Goal: Communication & Community: Answer question/provide support

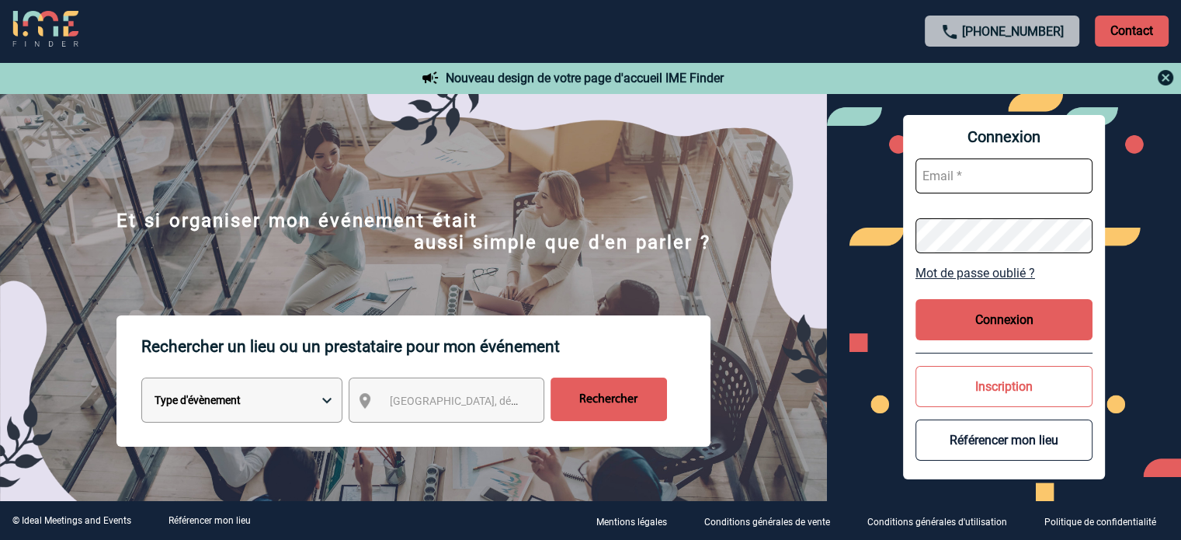
type input "[EMAIL_ADDRESS][DOMAIN_NAME]"
click at [1036, 295] on div "Connexion [EMAIL_ADDRESS][DOMAIN_NAME] Mot de passe oublié ? Connexion Inscript…" at bounding box center [1004, 297] width 202 height 364
click at [1035, 321] on button "Connexion" at bounding box center [1004, 319] width 177 height 41
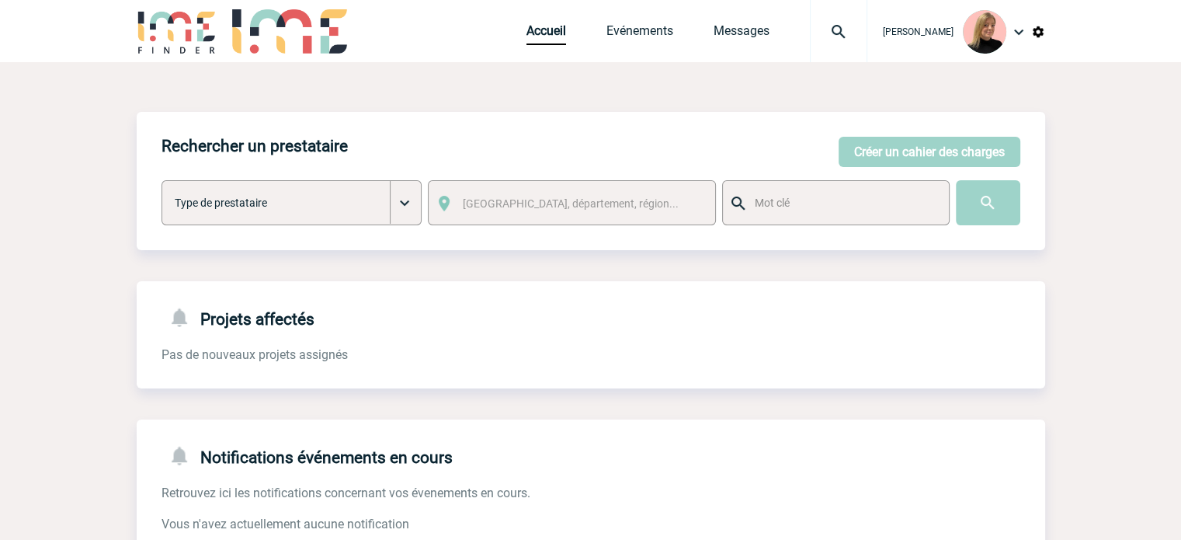
click at [841, 27] on img at bounding box center [839, 32] width 56 height 19
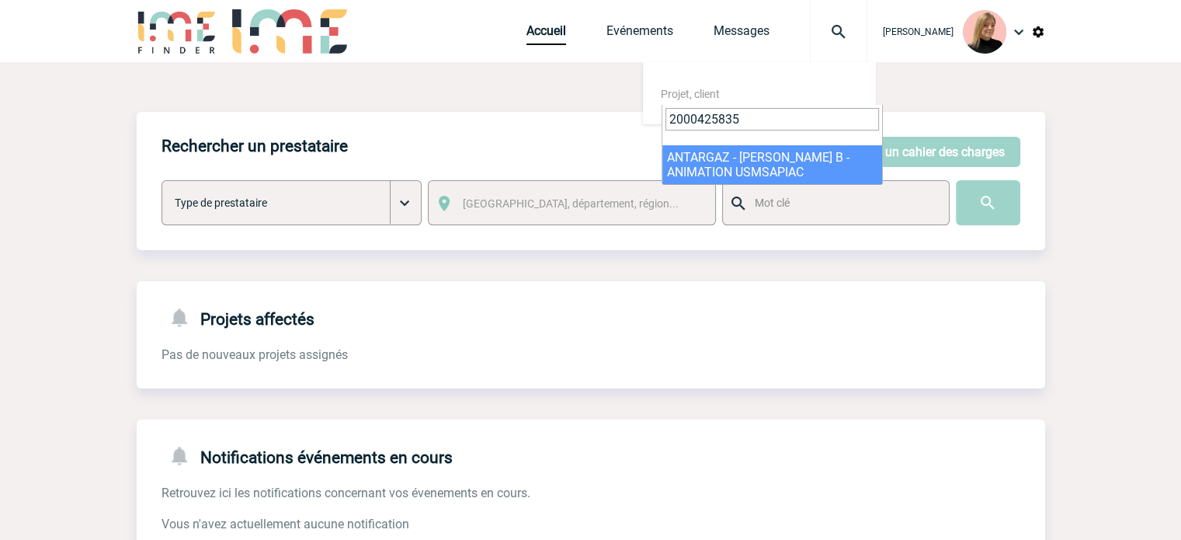
type input "2000425835"
select select "25336"
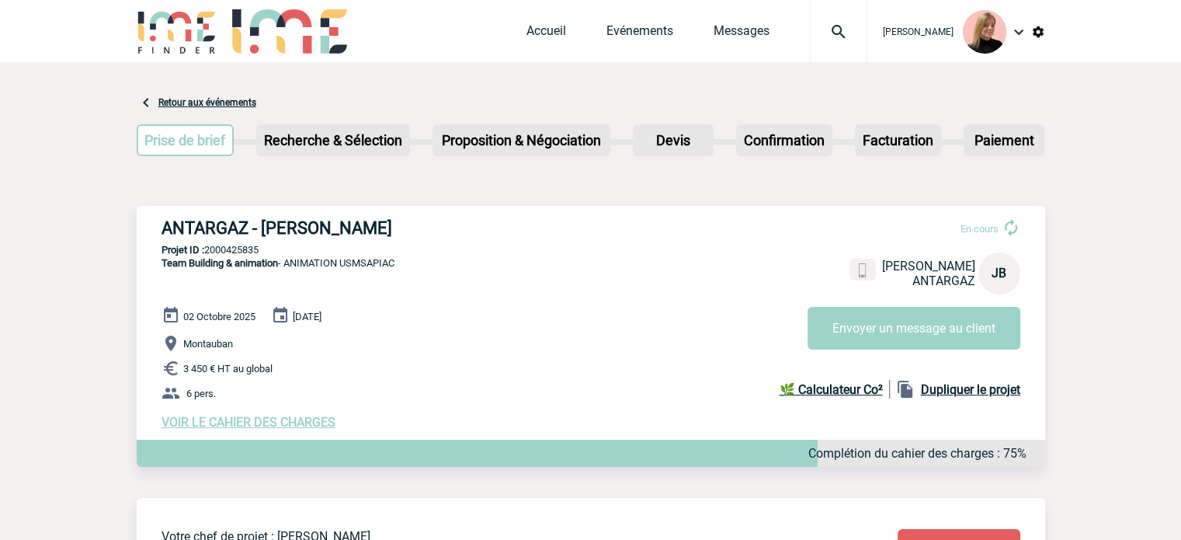
click at [714, 30] on span "Evénements" at bounding box center [660, 30] width 107 height 15
click at [726, 30] on link "Messages" at bounding box center [742, 34] width 56 height 22
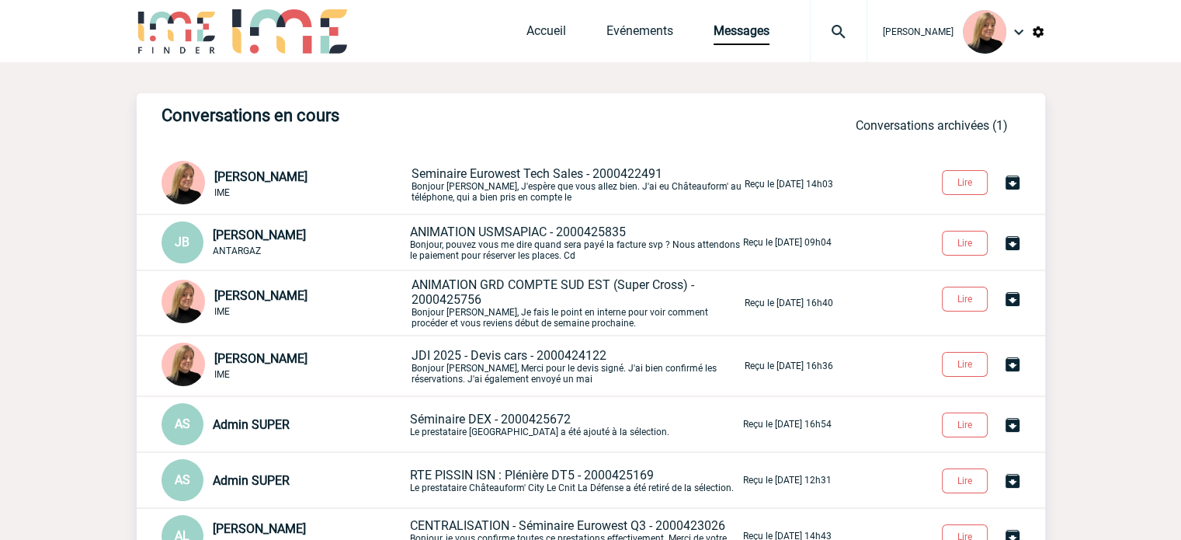
click at [513, 231] on span "ANIMATION USMSAPIAC - 2000425835" at bounding box center [518, 231] width 216 height 15
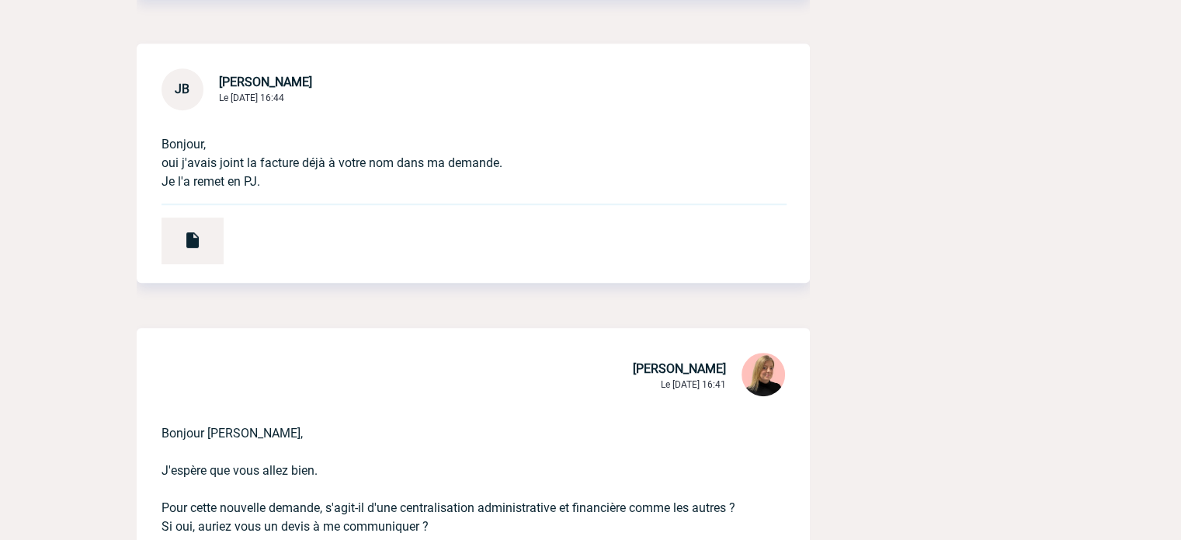
scroll to position [621, 0]
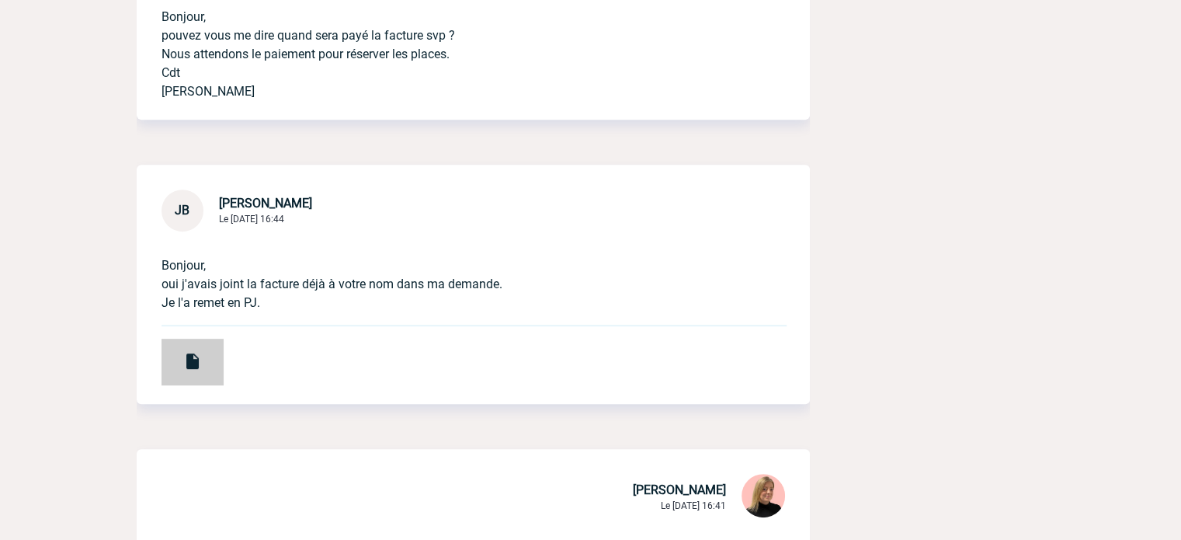
click at [171, 366] on div at bounding box center [193, 362] width 62 height 47
